Goal: Information Seeking & Learning: Learn about a topic

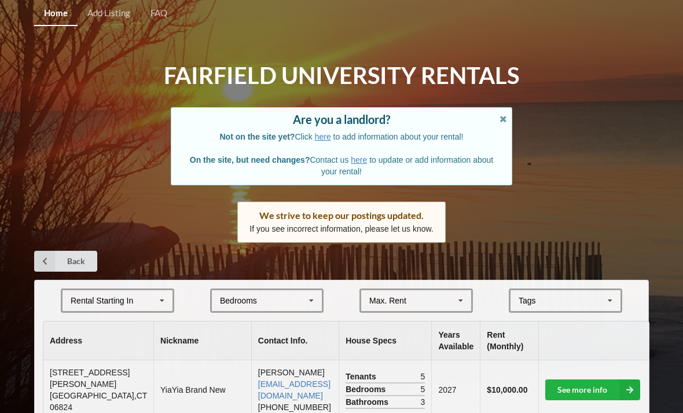
click at [457, 296] on icon at bounding box center [460, 300] width 17 height 21
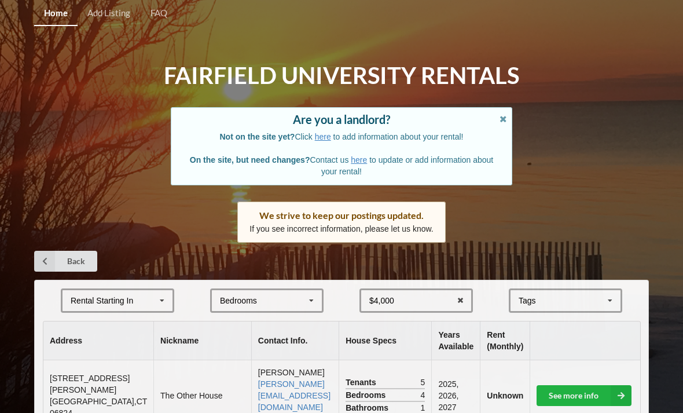
click at [271, 301] on div "Bedrooms 1 2 3 4 5 6 7 8" at bounding box center [266, 300] width 113 height 24
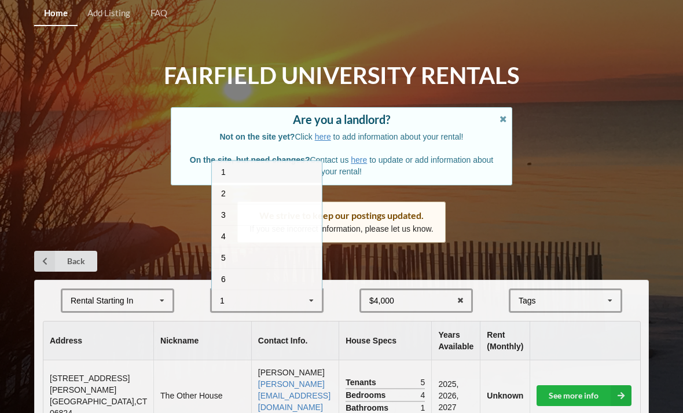
click at [293, 216] on div "3" at bounding box center [267, 214] width 110 height 21
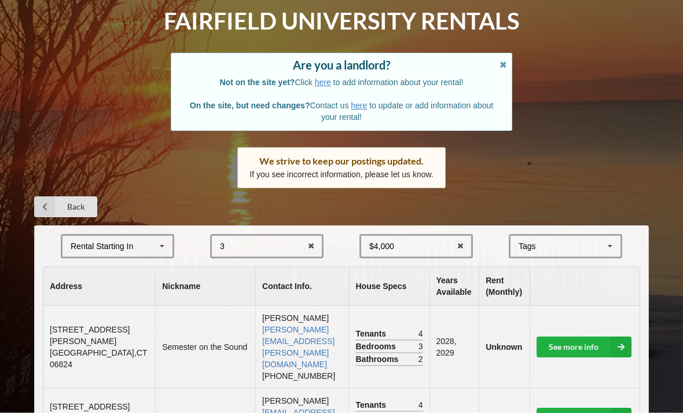
click at [163, 248] on icon at bounding box center [161, 246] width 17 height 21
click at [152, 304] on div "2027" at bounding box center [117, 309] width 110 height 21
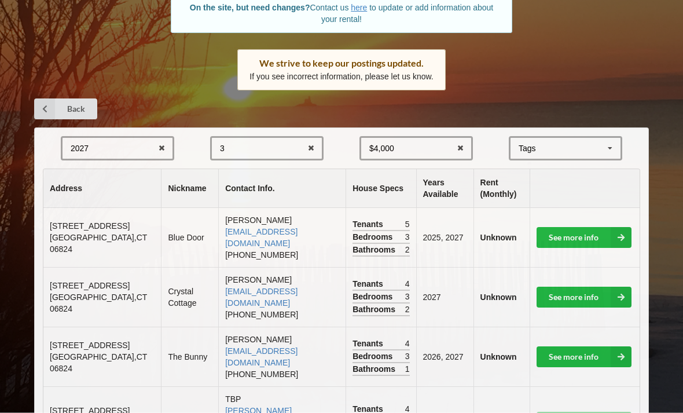
scroll to position [154, 0]
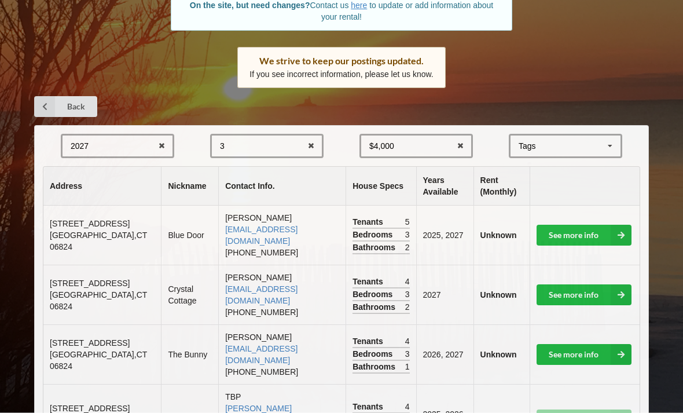
click at [593, 285] on link "See more info" at bounding box center [583, 295] width 95 height 21
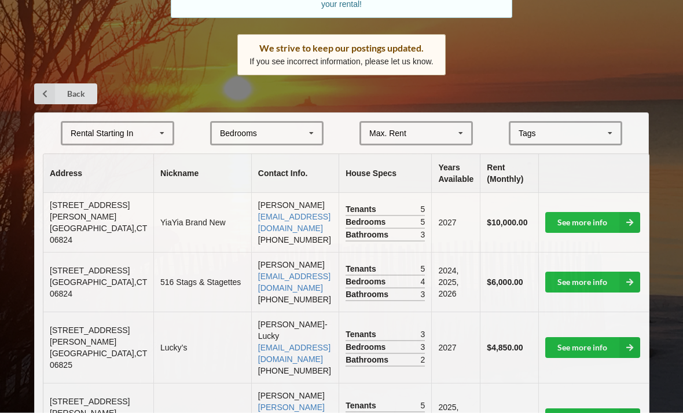
click at [106, 130] on div "Rental Starting In" at bounding box center [102, 134] width 62 height 8
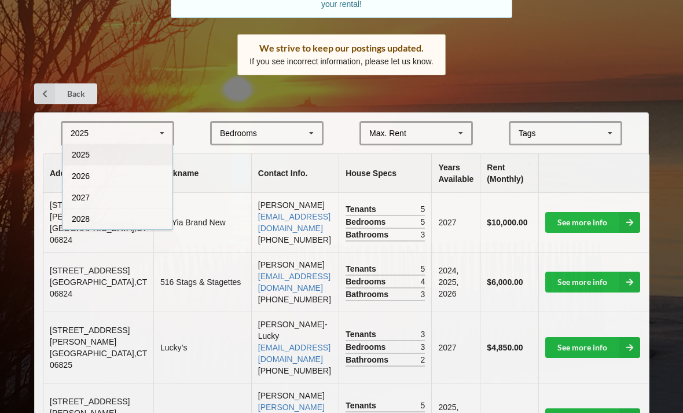
click at [84, 198] on div "2027" at bounding box center [117, 196] width 110 height 21
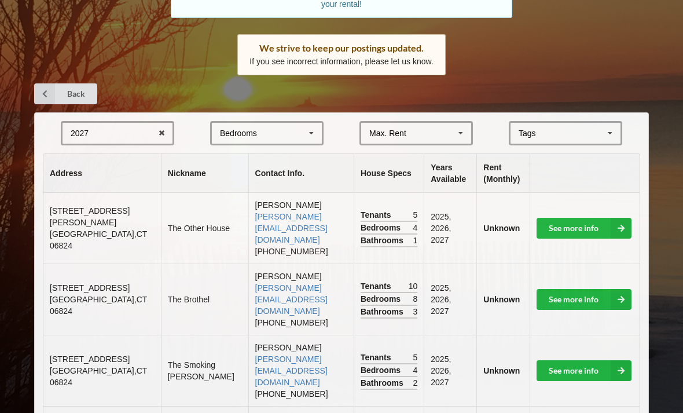
click at [444, 131] on div "Max. Rent $4,000 $5,000 $6,000 $7,000 $8,000 $9,000 $10,000 $11,000 $12,000 $13…" at bounding box center [415, 133] width 113 height 24
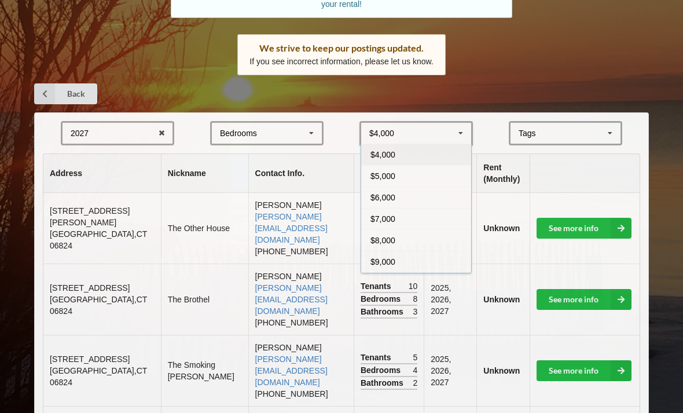
click at [284, 124] on div "Bedrooms 1 2 3 4 5 6 7 8" at bounding box center [266, 133] width 113 height 24
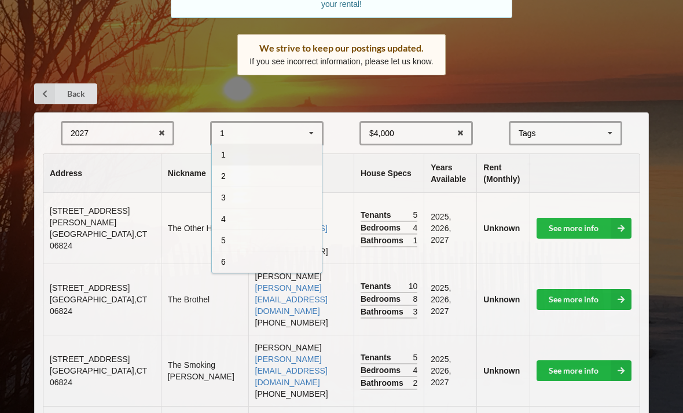
click at [274, 197] on div "3" at bounding box center [267, 196] width 110 height 21
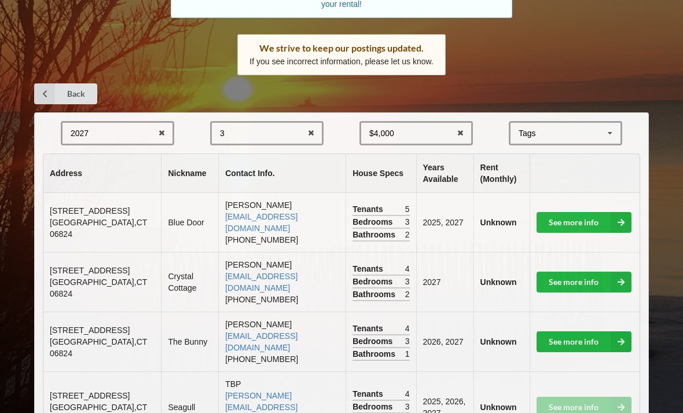
click at [463, 129] on icon at bounding box center [460, 133] width 18 height 21
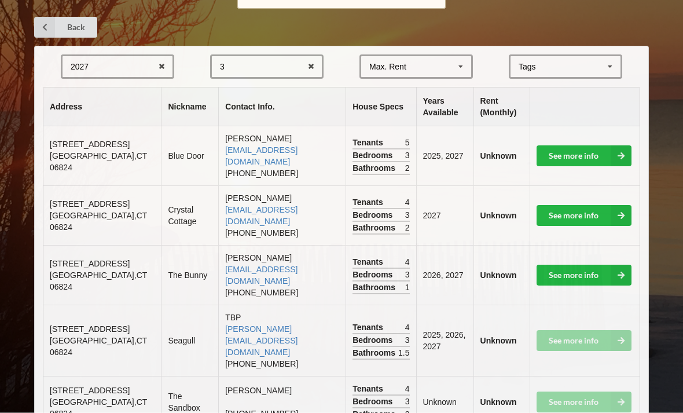
scroll to position [235, 0]
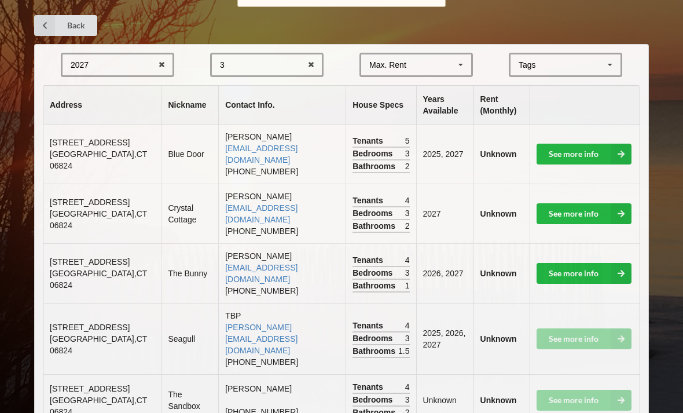
click at [617, 263] on icon at bounding box center [620, 273] width 21 height 21
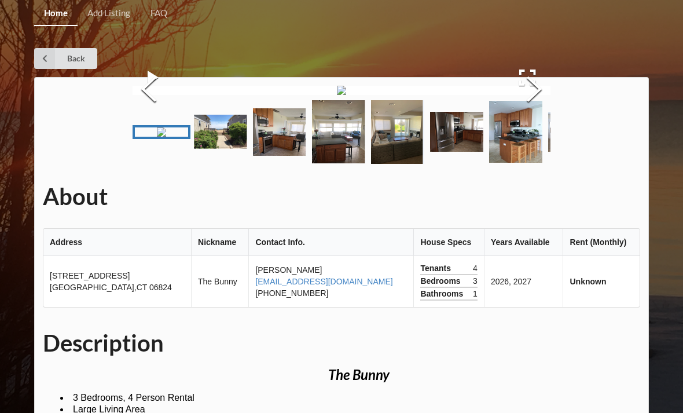
click at [536, 143] on button "Next Slide" at bounding box center [534, 90] width 32 height 105
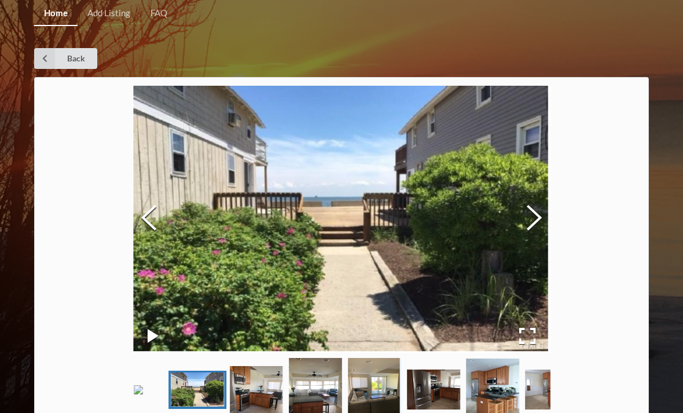
click at [546, 223] on button "Next Slide" at bounding box center [534, 219] width 32 height 105
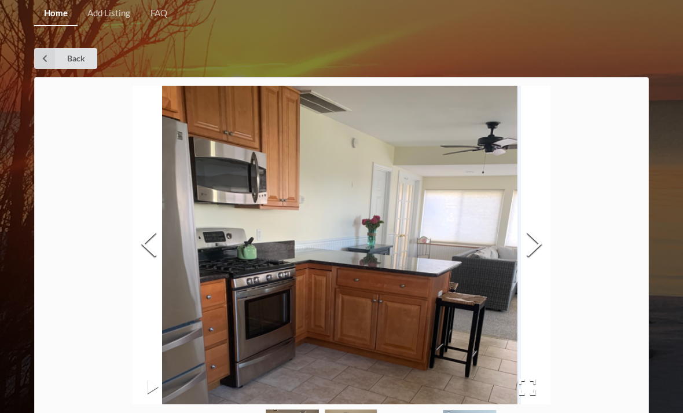
click at [546, 218] on button "Next Slide" at bounding box center [534, 245] width 32 height 105
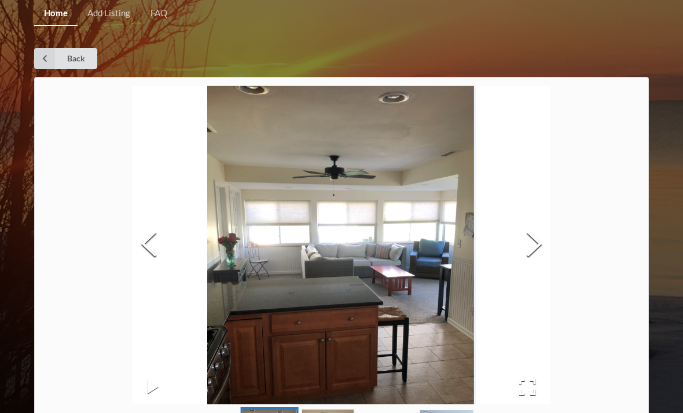
click at [532, 232] on button "Next Slide" at bounding box center [534, 245] width 32 height 105
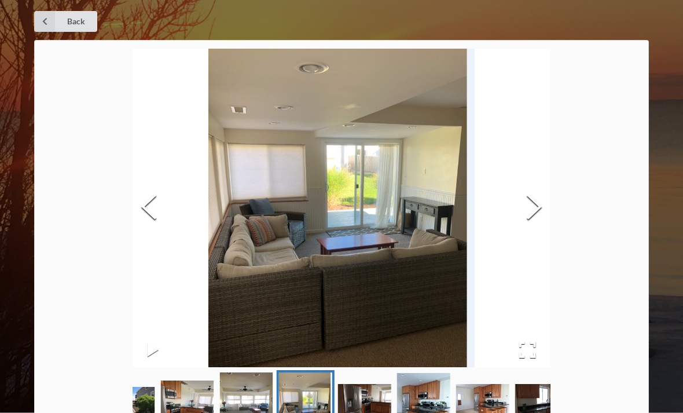
scroll to position [37, 0]
